Goal: Task Accomplishment & Management: Complete application form

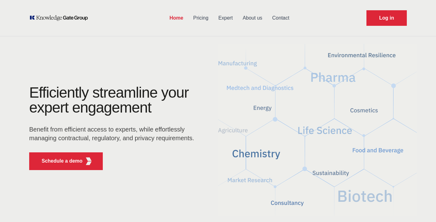
click at [200, 18] on link "Pricing" at bounding box center [200, 18] width 25 height 16
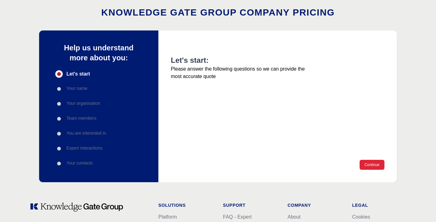
scroll to position [39, 0]
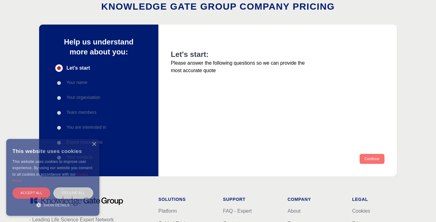
click at [373, 158] on button "Continue" at bounding box center [371, 159] width 25 height 10
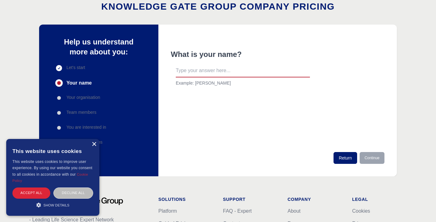
click at [95, 146] on div "×" at bounding box center [94, 144] width 5 height 5
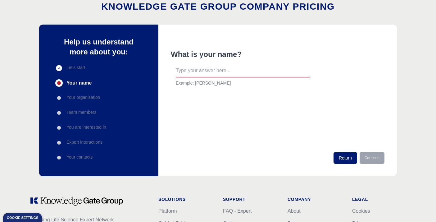
click at [205, 74] on input "text" at bounding box center [243, 70] width 134 height 13
type input "[PERSON_NAME]"
click at [375, 157] on button "Continue" at bounding box center [371, 158] width 25 height 12
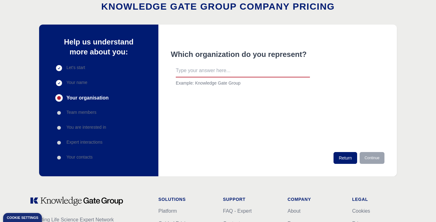
click at [198, 73] on input "text" at bounding box center [243, 70] width 134 height 13
click at [227, 73] on input "text" at bounding box center [243, 70] width 134 height 13
drag, startPoint x: 195, startPoint y: 84, endPoint x: 273, endPoint y: 83, distance: 78.2
click at [273, 83] on p "Example: Knowledge Gate Group" at bounding box center [243, 83] width 134 height 6
copy p "Knowledge Gate Group"
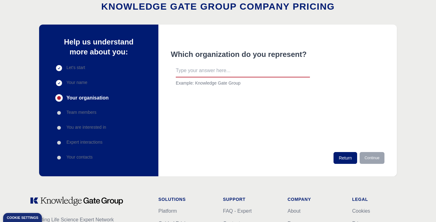
click at [241, 67] on input "text" at bounding box center [243, 70] width 134 height 13
paste input "Knowledge Gate Group"
type input "Knowledge Gate Group"
click at [376, 155] on button "Continue" at bounding box center [371, 158] width 25 height 12
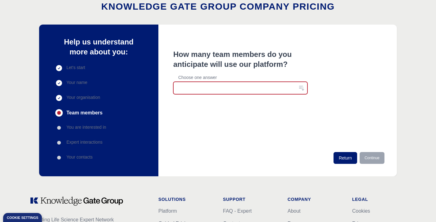
click at [215, 88] on button "button" at bounding box center [240, 88] width 134 height 12
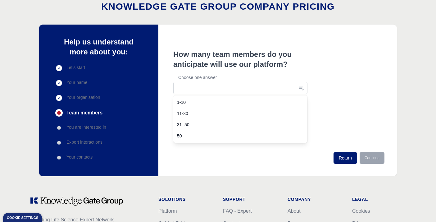
click at [184, 102] on span "1-10" at bounding box center [236, 102] width 119 height 6
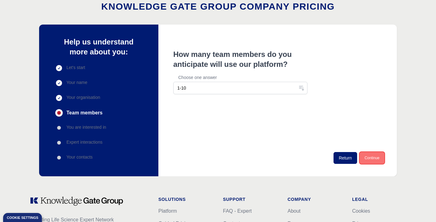
click at [369, 157] on button "Continue" at bounding box center [371, 158] width 25 height 12
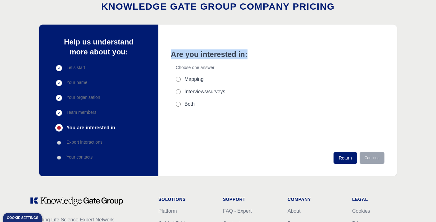
drag, startPoint x: 170, startPoint y: 53, endPoint x: 247, endPoint y: 58, distance: 77.4
click at [247, 58] on div "Are you interested in: Choose one answer Mapping Interviews/surveys Both Return…" at bounding box center [277, 100] width 238 height 151
click at [247, 58] on h2 "Are you interested in:" at bounding box center [240, 54] width 139 height 10
click at [181, 99] on div "Mapping Interviews/surveys Both" at bounding box center [243, 91] width 134 height 32
click at [178, 106] on input "Both" at bounding box center [178, 103] width 5 height 5
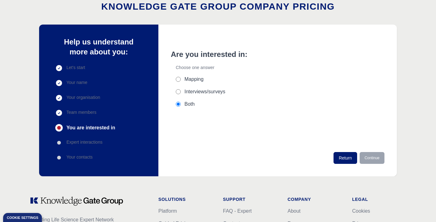
radio input "true"
click at [370, 156] on button "Continue" at bounding box center [371, 158] width 25 height 12
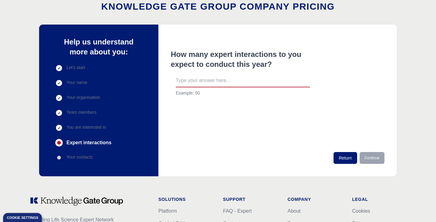
click at [247, 77] on input "text" at bounding box center [243, 80] width 134 height 13
click at [246, 91] on p "Example: 50" at bounding box center [243, 93] width 134 height 6
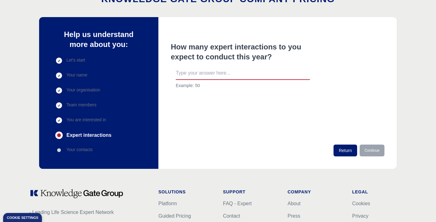
click at [211, 74] on input "text" at bounding box center [243, 73] width 134 height 13
type input "50"
click at [383, 151] on button "Continue" at bounding box center [371, 150] width 25 height 12
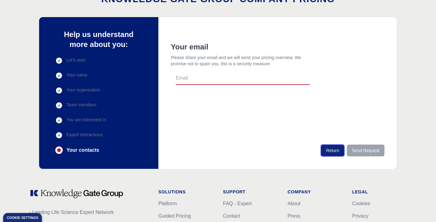
click at [332, 151] on button "Return" at bounding box center [333, 150] width 24 height 12
click at [332, 151] on div "Return Send Request" at bounding box center [278, 150] width 214 height 12
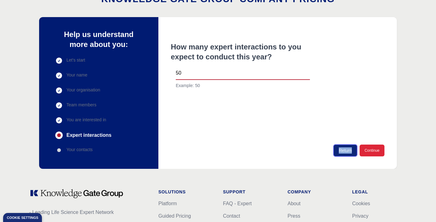
click at [335, 151] on button "Return" at bounding box center [345, 150] width 24 height 12
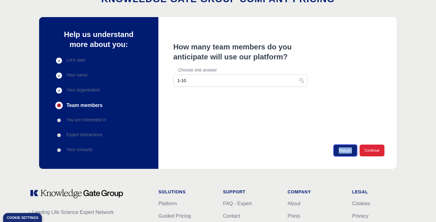
click at [335, 151] on button "Return" at bounding box center [345, 150] width 24 height 12
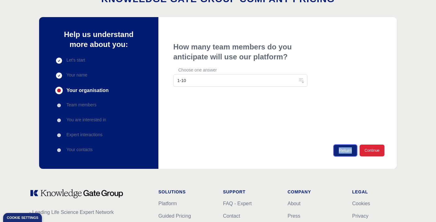
click at [335, 151] on button "Return" at bounding box center [345, 150] width 24 height 12
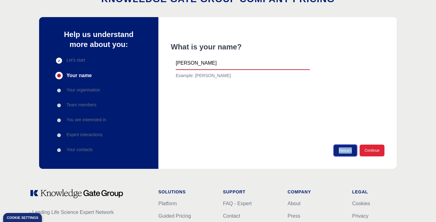
click at [335, 151] on button "Return" at bounding box center [345, 150] width 24 height 12
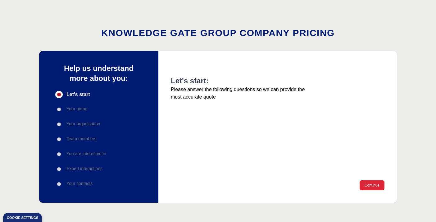
scroll to position [0, 0]
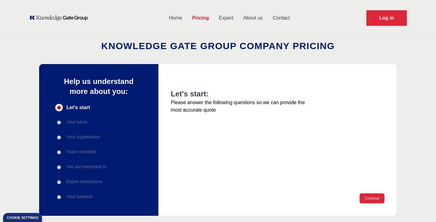
click at [176, 18] on link "Home" at bounding box center [175, 18] width 23 height 16
